Goal: Information Seeking & Learning: Learn about a topic

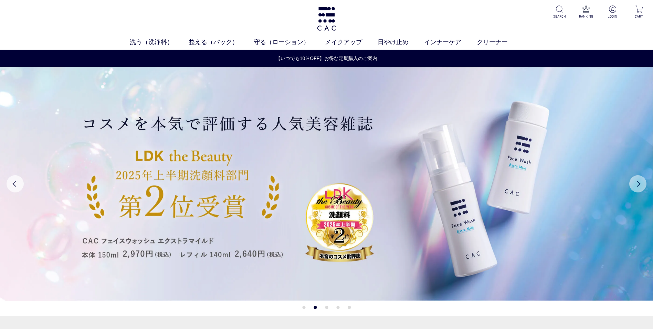
click at [639, 183] on button "Next" at bounding box center [638, 183] width 17 height 17
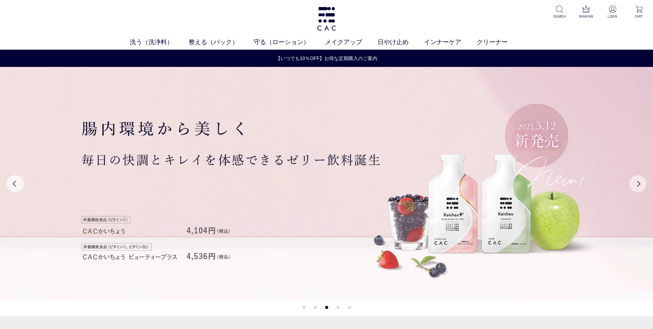
click at [639, 183] on button "Next" at bounding box center [638, 183] width 17 height 17
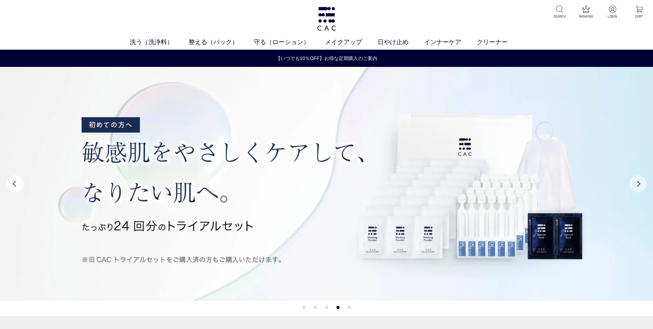
click at [639, 183] on button "Next" at bounding box center [638, 183] width 17 height 17
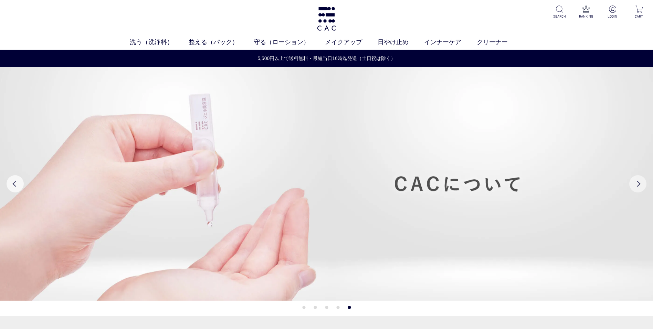
click at [639, 183] on button "Next" at bounding box center [638, 183] width 17 height 17
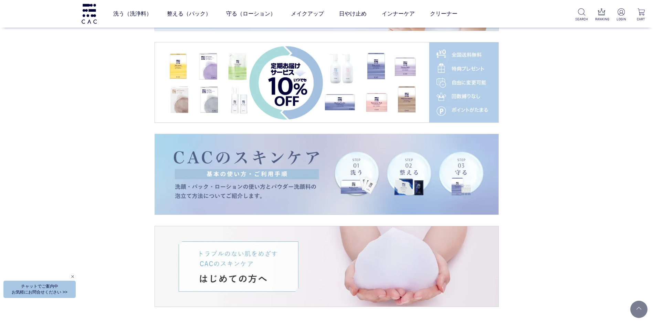
scroll to position [1137, 0]
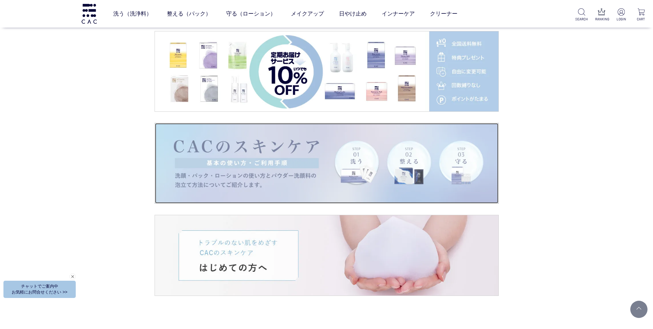
click at [242, 177] on img at bounding box center [327, 163] width 344 height 80
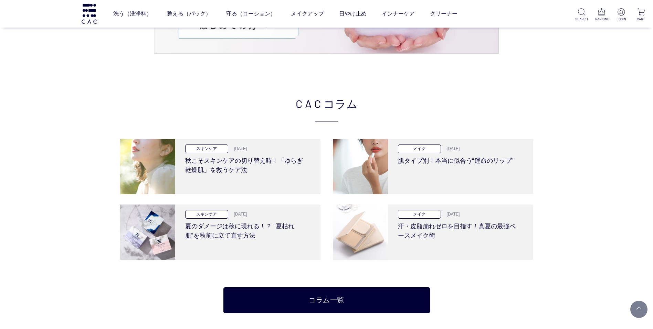
scroll to position [1412, 0]
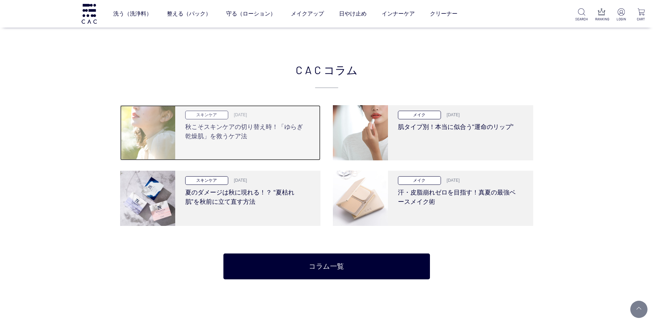
click at [217, 137] on h3 "秋こそスキンケアの切り替え時！「ゆらぎ乾燥肌」を救うケア法" at bounding box center [245, 130] width 120 height 22
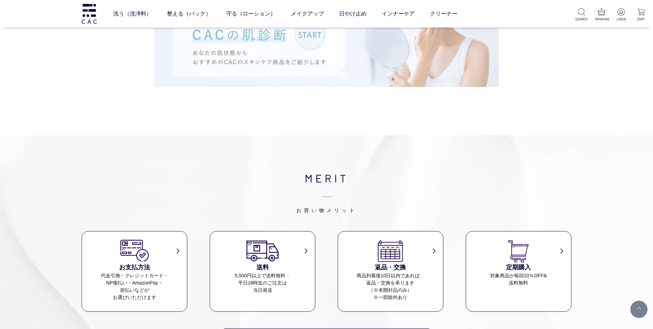
scroll to position [1619, 0]
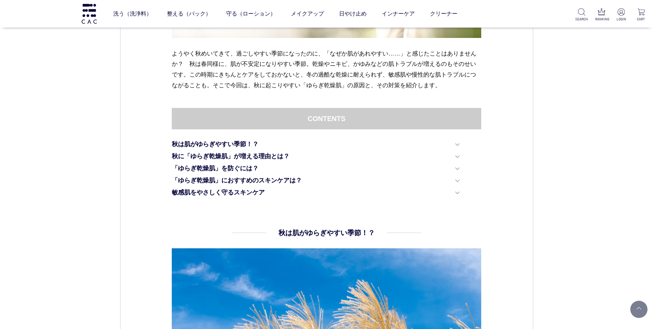
scroll to position [379, 0]
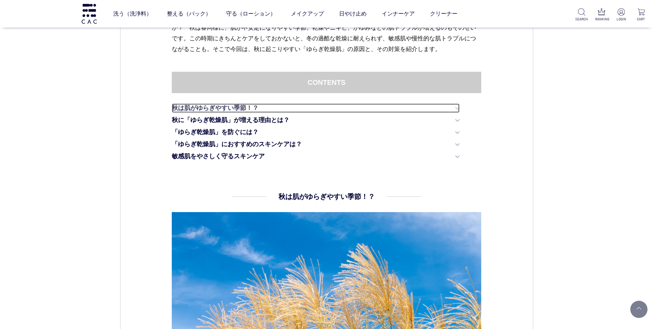
click at [453, 107] on link "秋は肌がゆらぎやすい季節！？" at bounding box center [316, 107] width 288 height 9
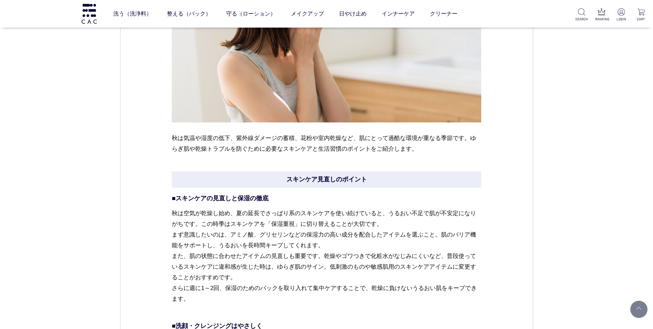
scroll to position [1540, 0]
